Goal: Navigation & Orientation: Go to known website

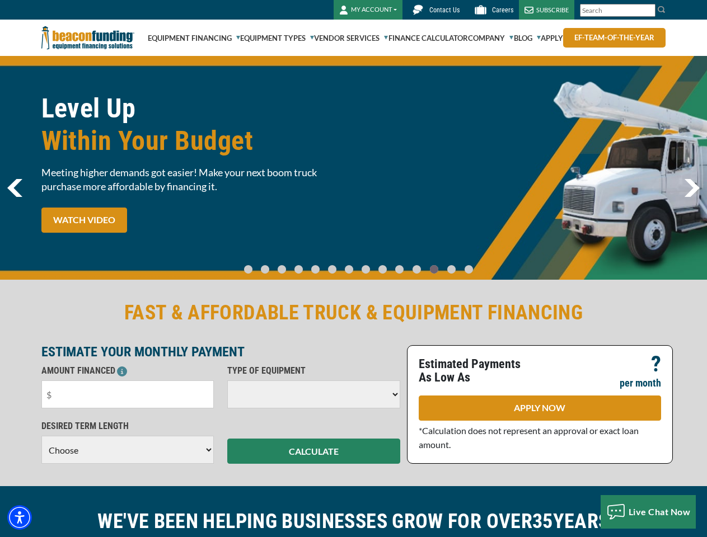
click at [20, 518] on img "Accessibility Menu" at bounding box center [19, 517] width 25 height 25
click at [648, 11] on body "Skip to main content Enable accessibility for low vision Open the accessibility…" at bounding box center [353, 268] width 707 height 537
click at [353, 168] on body "Skip to main content Enable accessibility for low vision Open the accessibility…" at bounding box center [353, 268] width 707 height 537
click at [257, 264] on body "Skip to main content Enable accessibility for low vision Open the accessibility…" at bounding box center [353, 268] width 707 height 537
click at [273, 264] on body "Skip to main content Enable accessibility for low vision Open the accessibility…" at bounding box center [353, 268] width 707 height 537
